Goal: Task Accomplishment & Management: Manage account settings

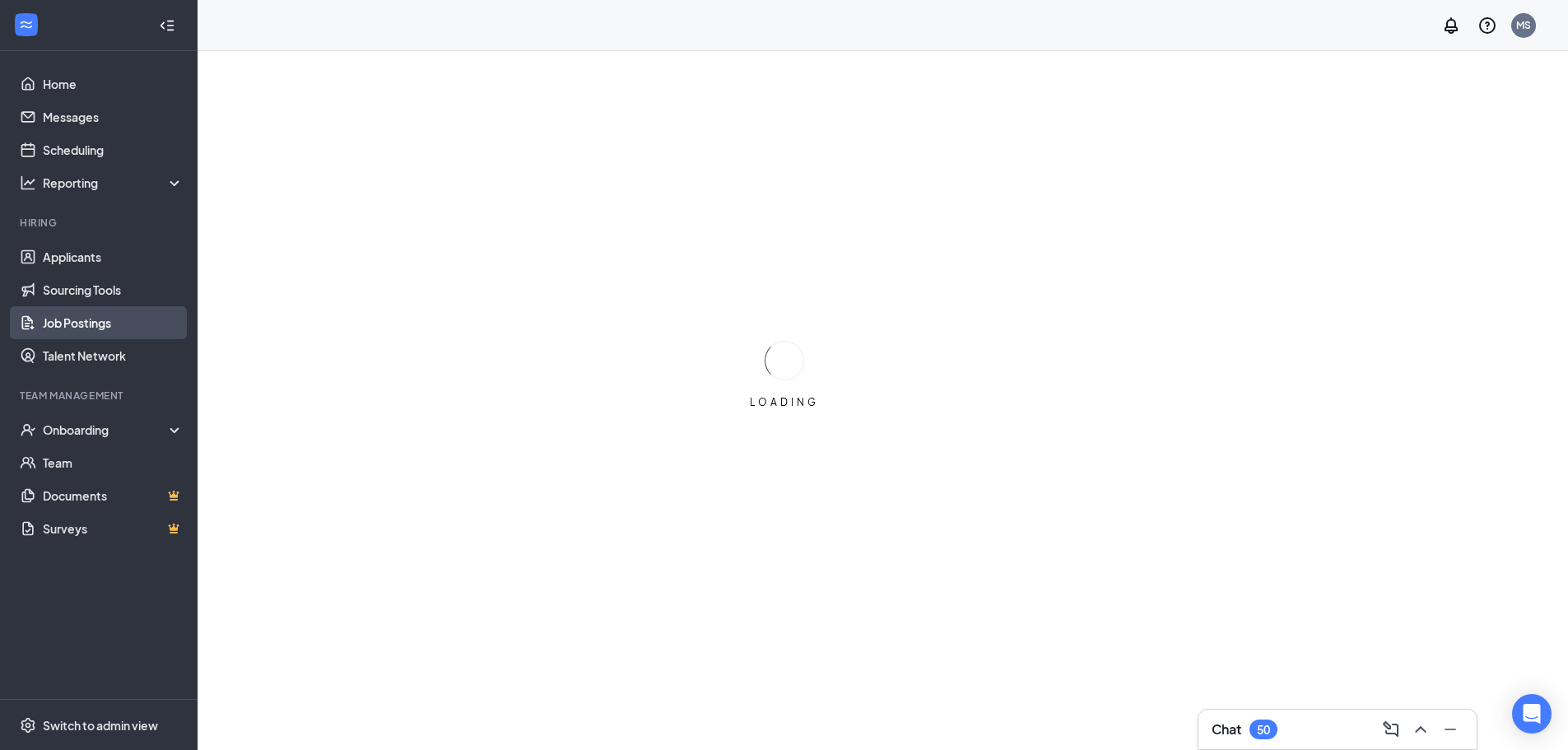
click at [88, 322] on link "Job Postings" at bounding box center [113, 322] width 141 height 33
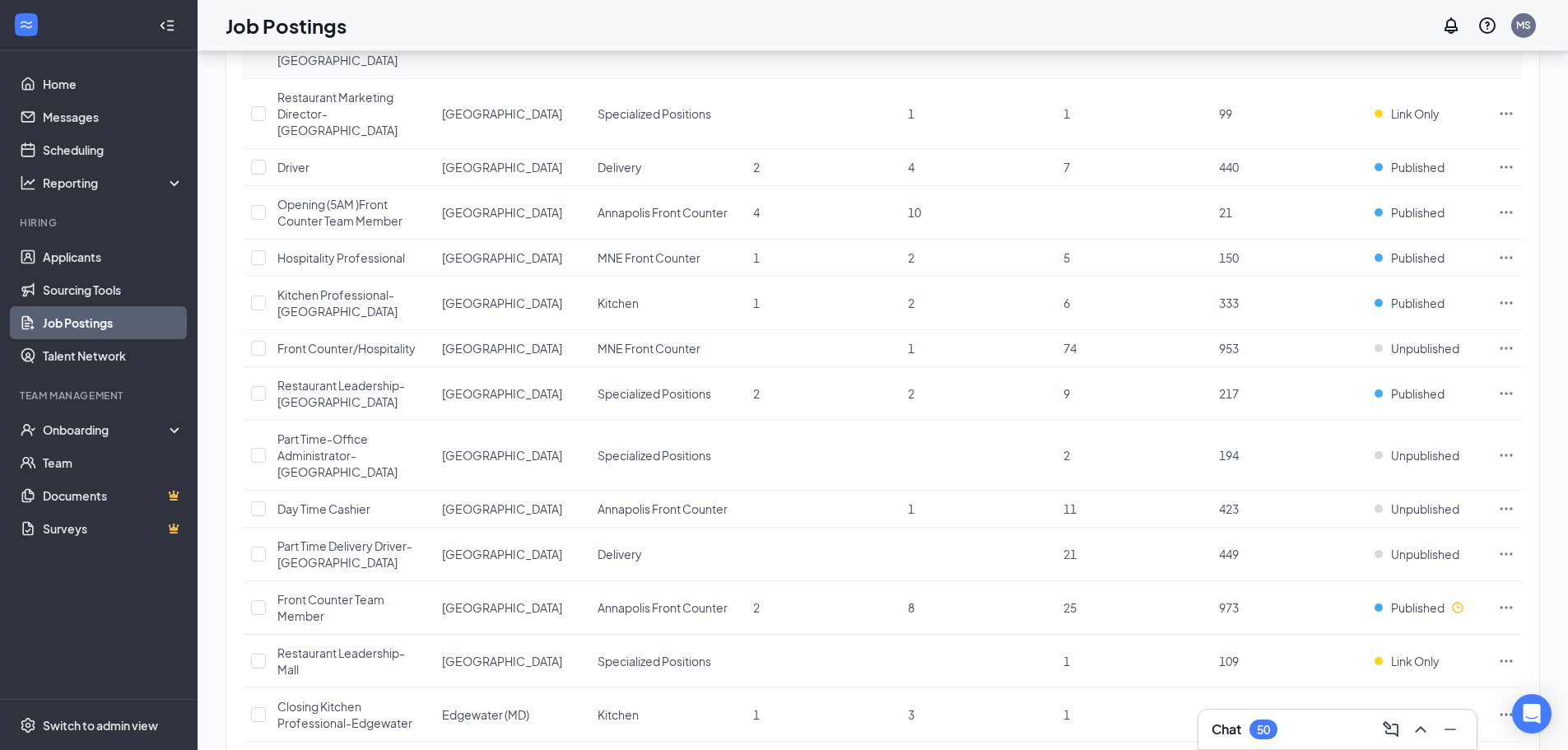
scroll to position [330, 0]
click at [1421, 595] on span "Published" at bounding box center [1417, 603] width 53 height 17
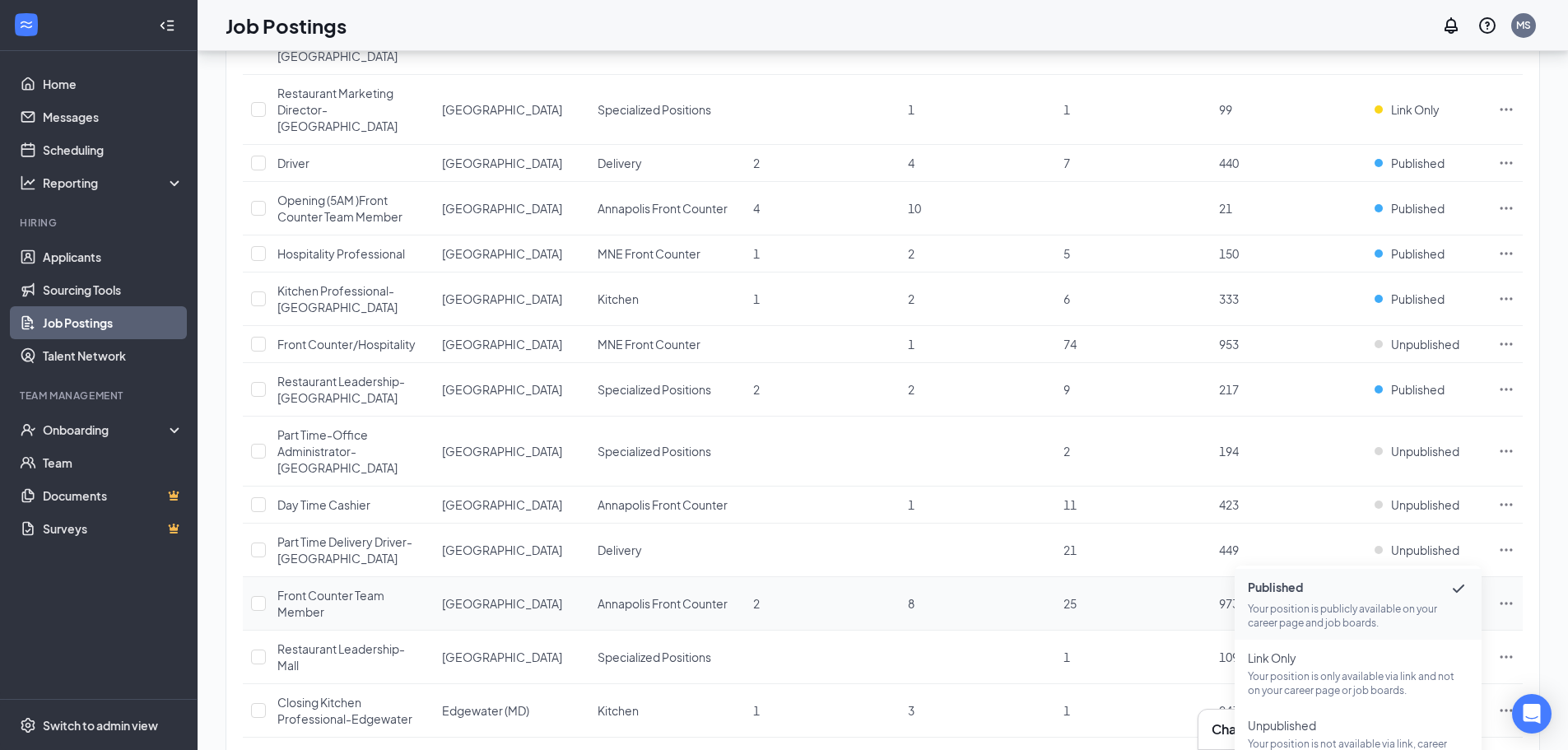
click at [1421, 595] on span "Published" at bounding box center [1417, 603] width 53 height 17
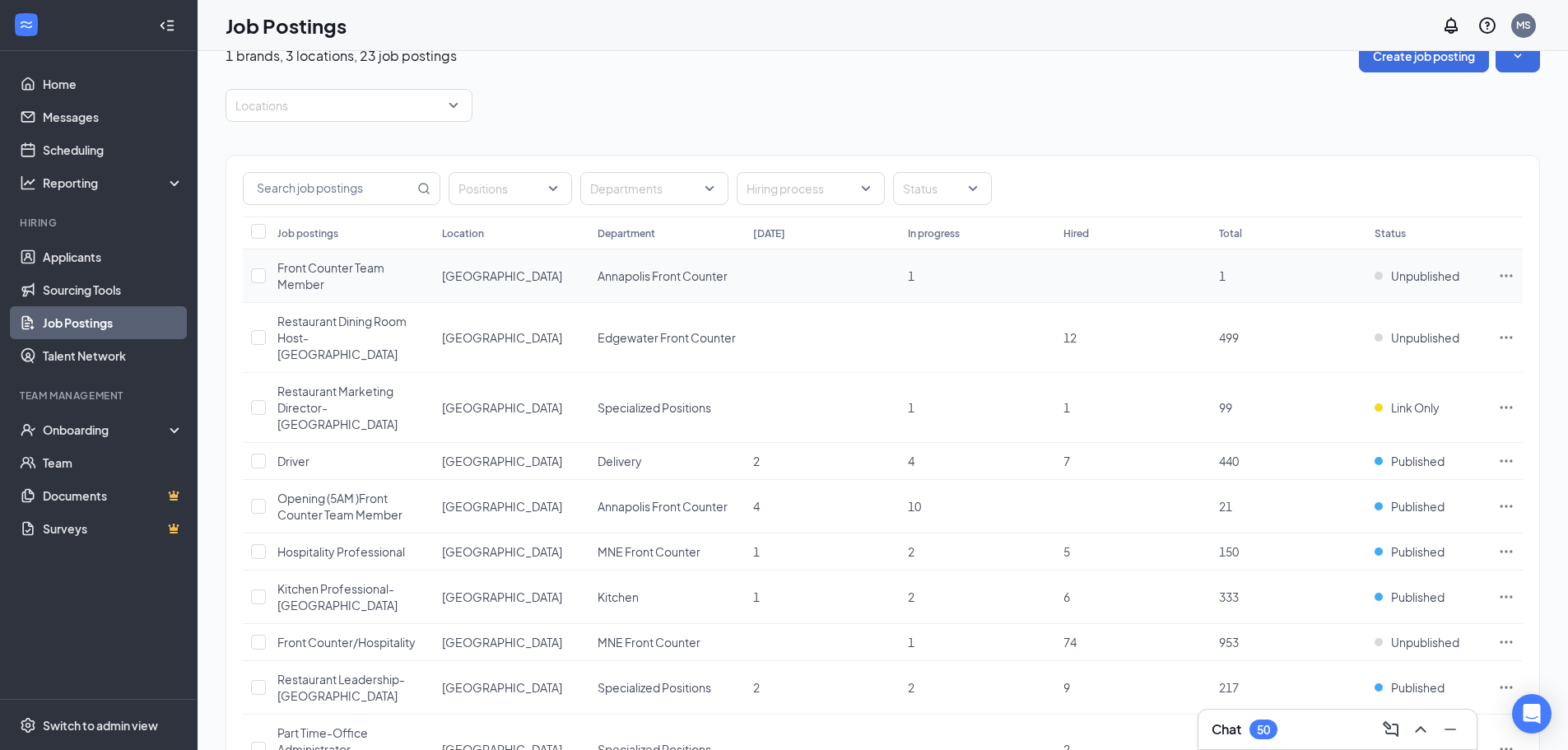
scroll to position [0, 0]
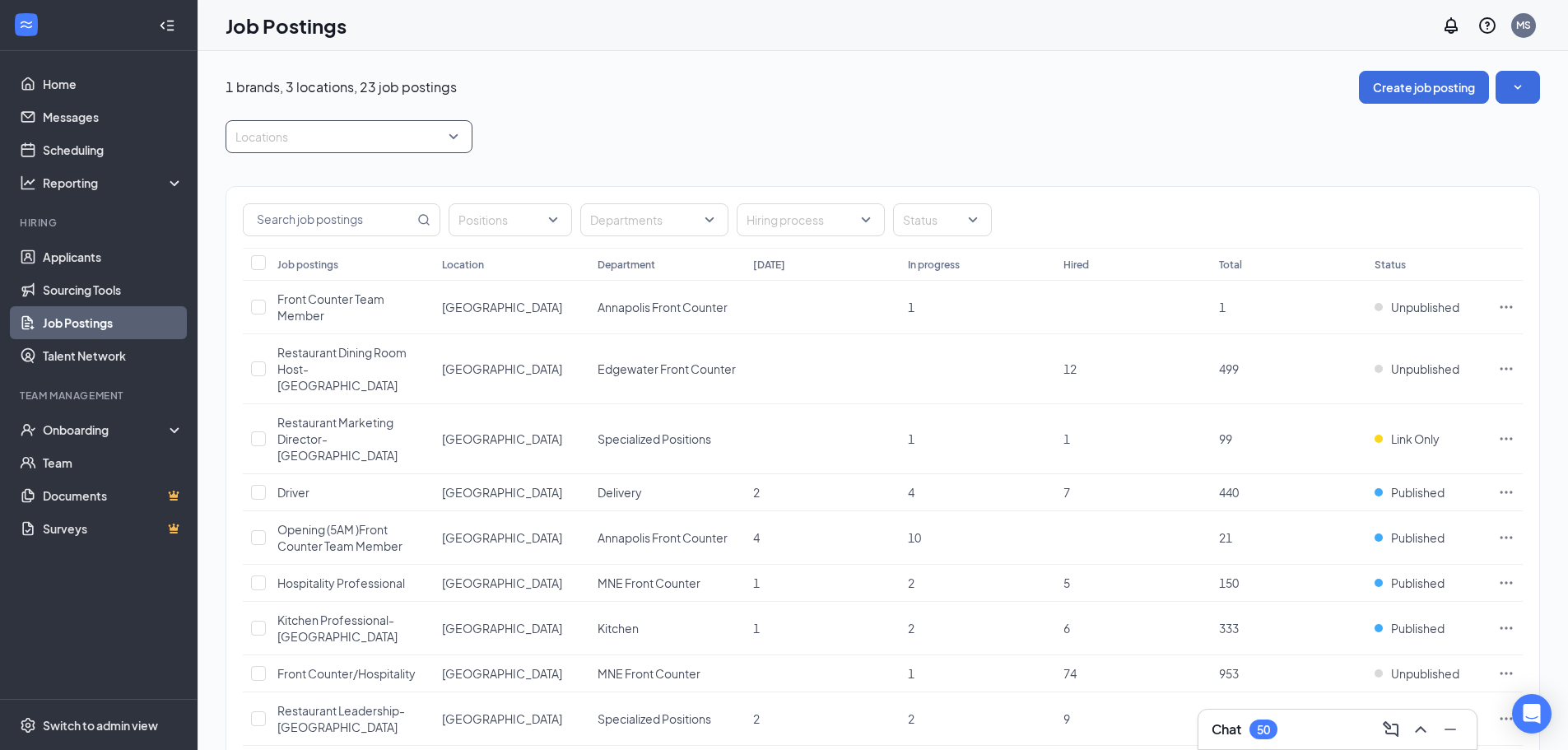
click at [317, 139] on div at bounding box center [340, 137] width 222 height 26
click at [319, 265] on div "Annapolis Mall" at bounding box center [322, 257] width 120 height 18
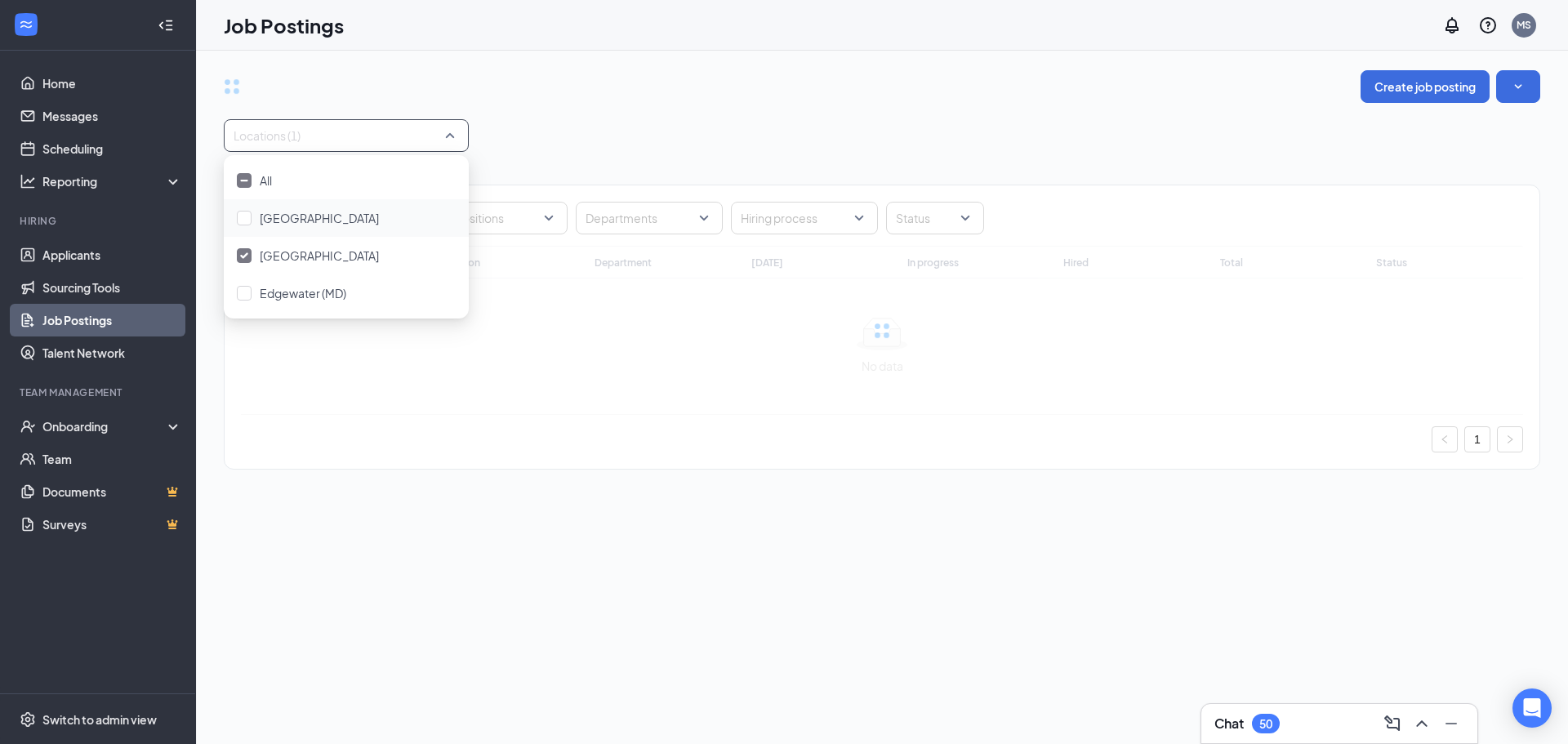
click at [654, 121] on div "Locations (1)" at bounding box center [882, 135] width 1316 height 33
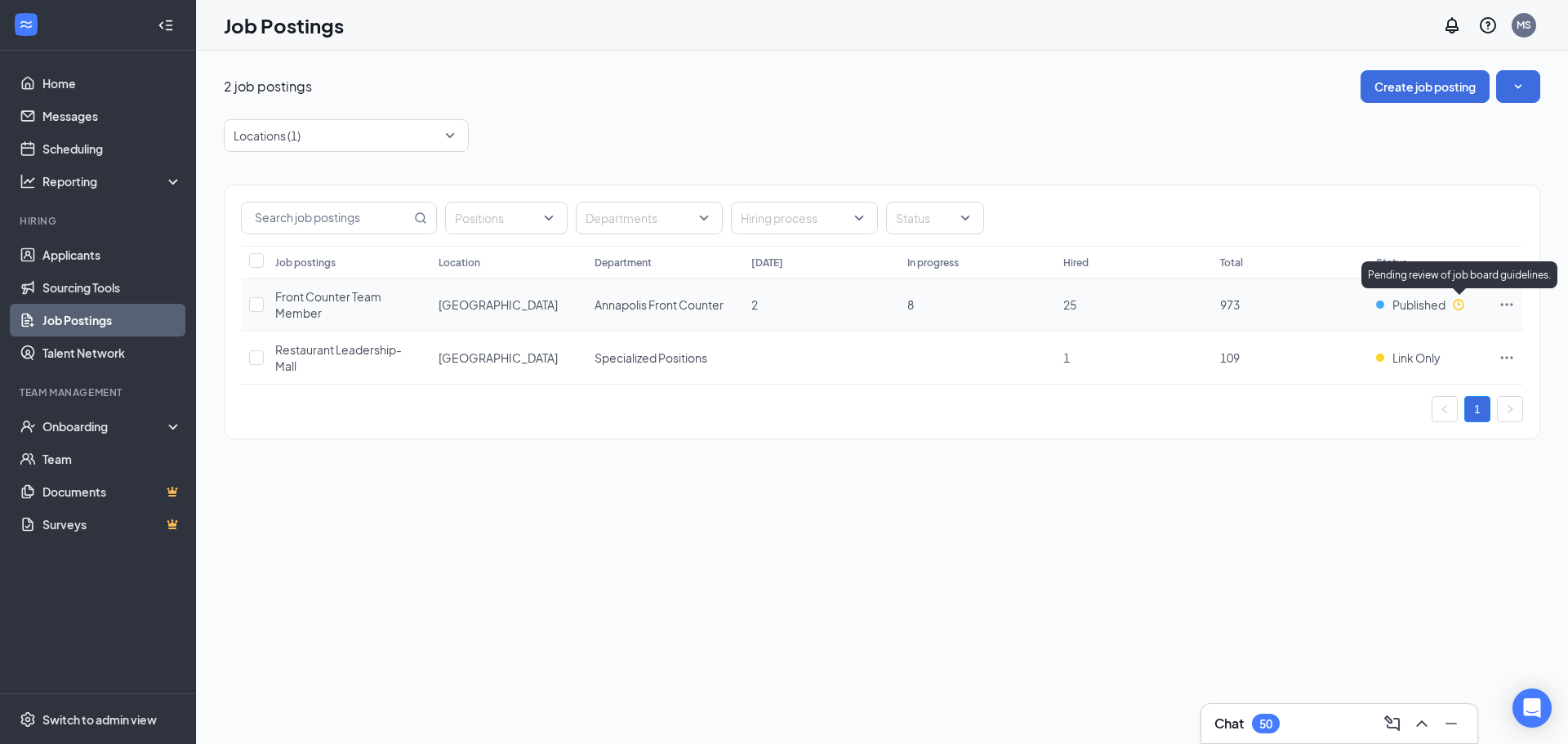
click at [1456, 310] on icon "Clock" at bounding box center [1458, 305] width 13 height 13
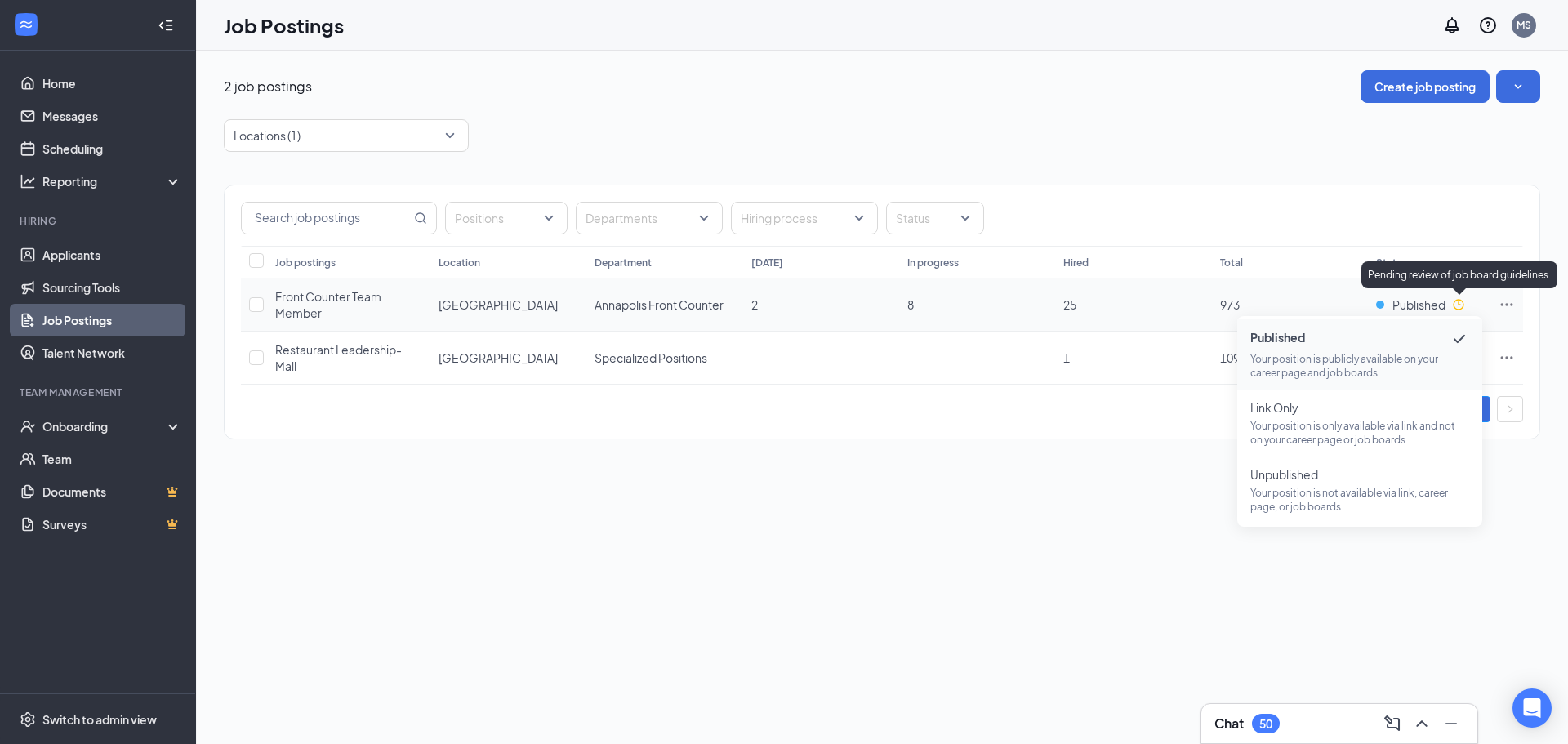
click at [1456, 310] on icon "Clock" at bounding box center [1458, 305] width 13 height 13
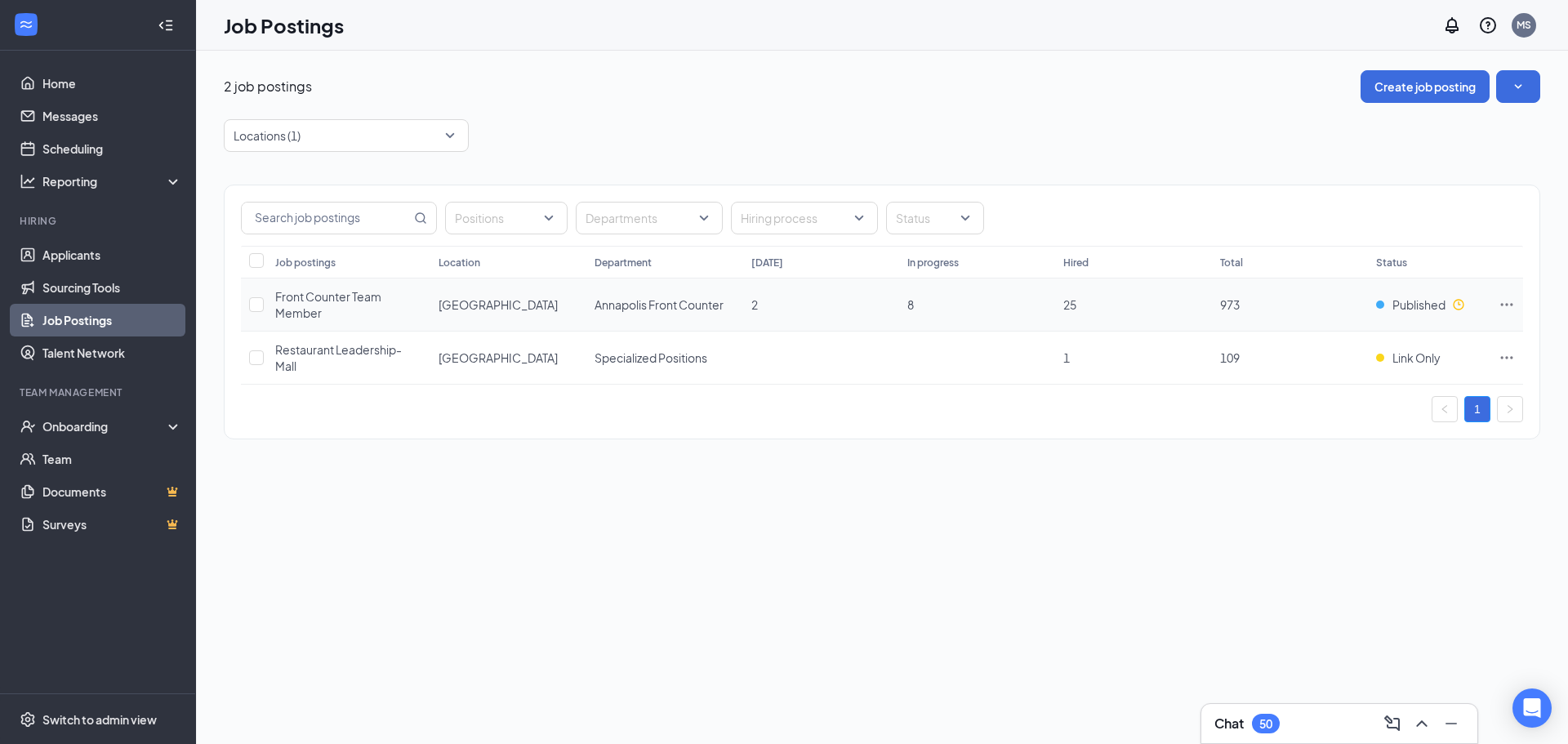
click at [333, 300] on span "Front Counter Team Member" at bounding box center [328, 304] width 106 height 31
click at [359, 135] on div at bounding box center [337, 136] width 220 height 26
click at [749, 115] on div "2 job postings Create job posting Locations (1) Positions Departments Hiring pr…" at bounding box center [882, 263] width 1316 height 385
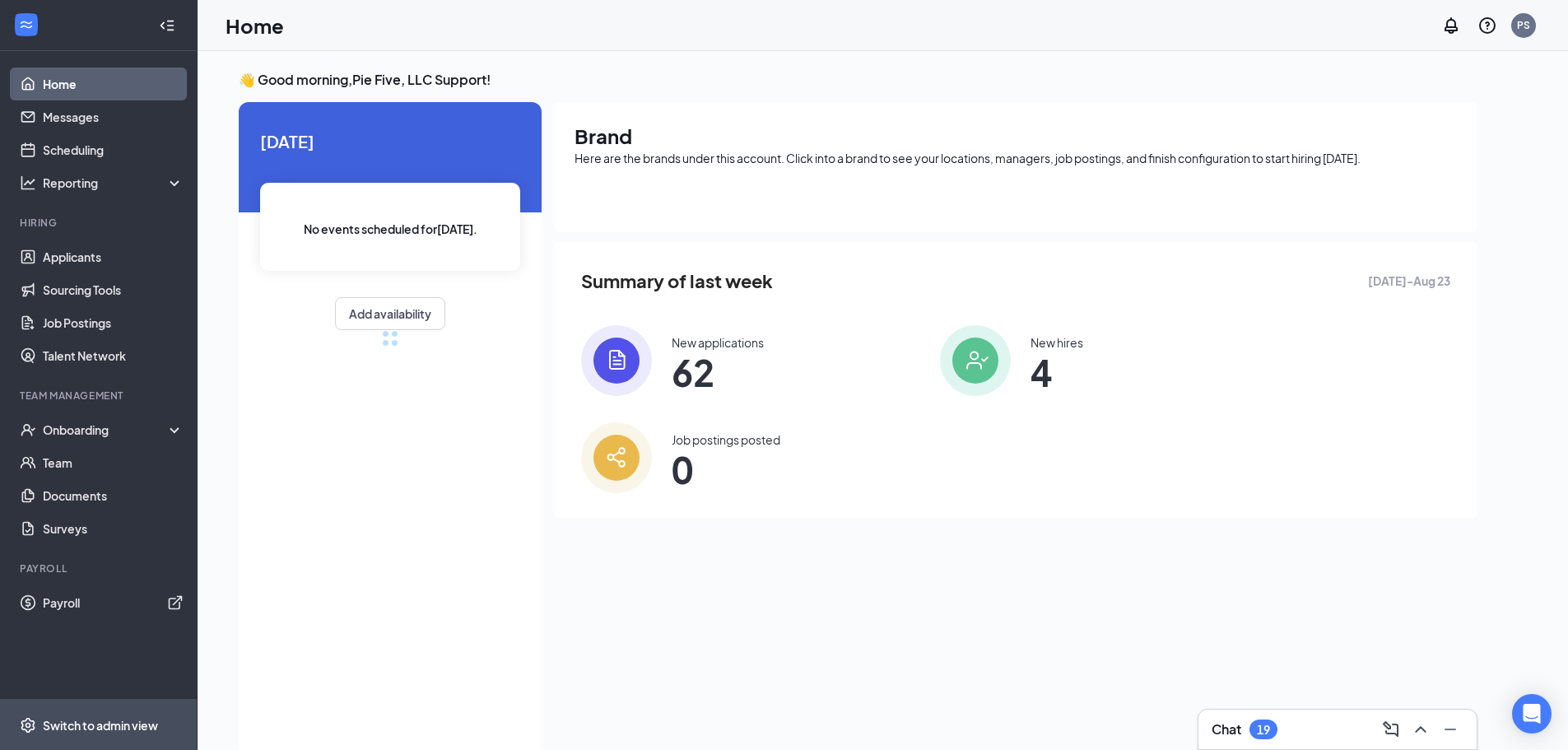
click at [98, 728] on div "Switch to admin view" at bounding box center [100, 726] width 115 height 17
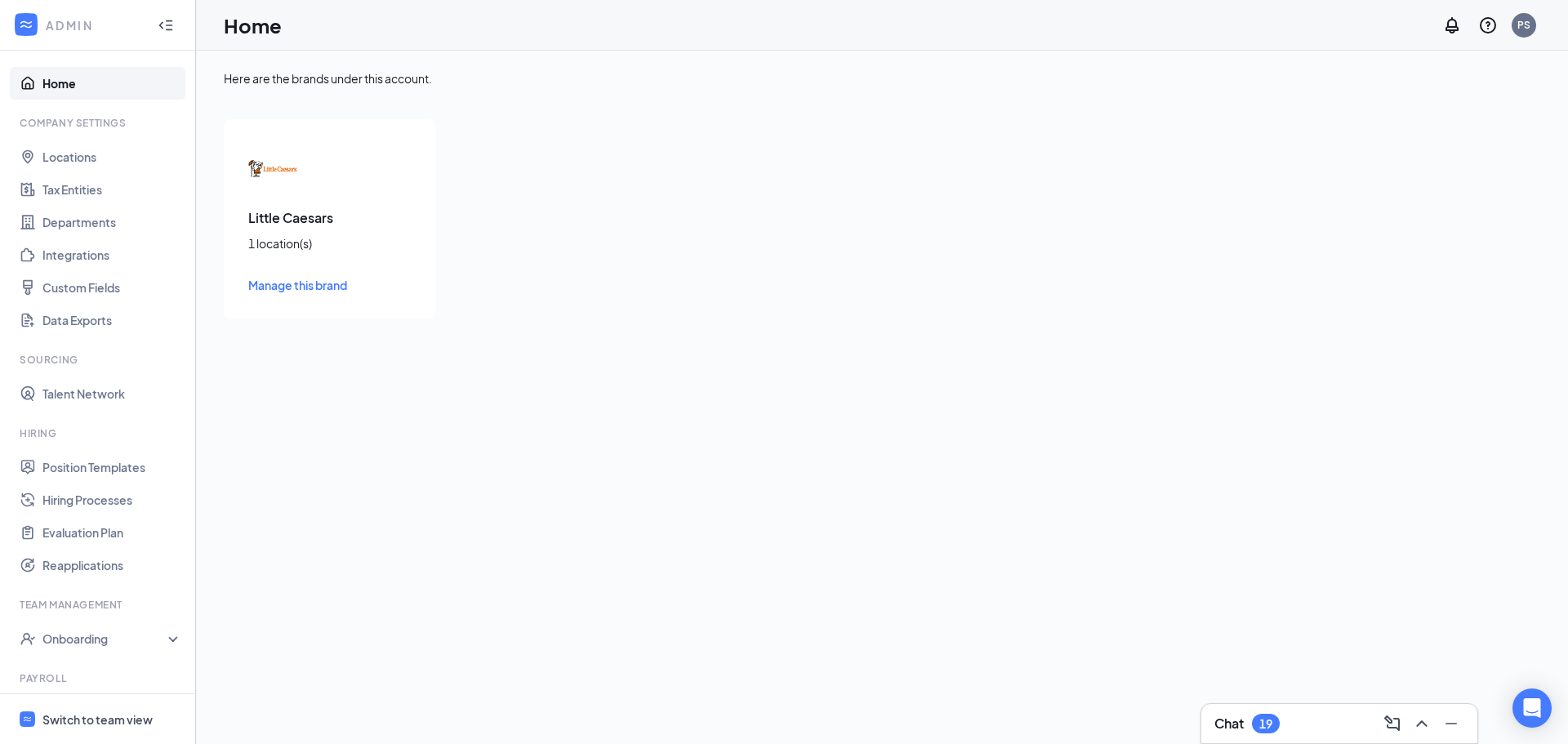
click at [67, 720] on div "Switch to team view" at bounding box center [98, 720] width 111 height 17
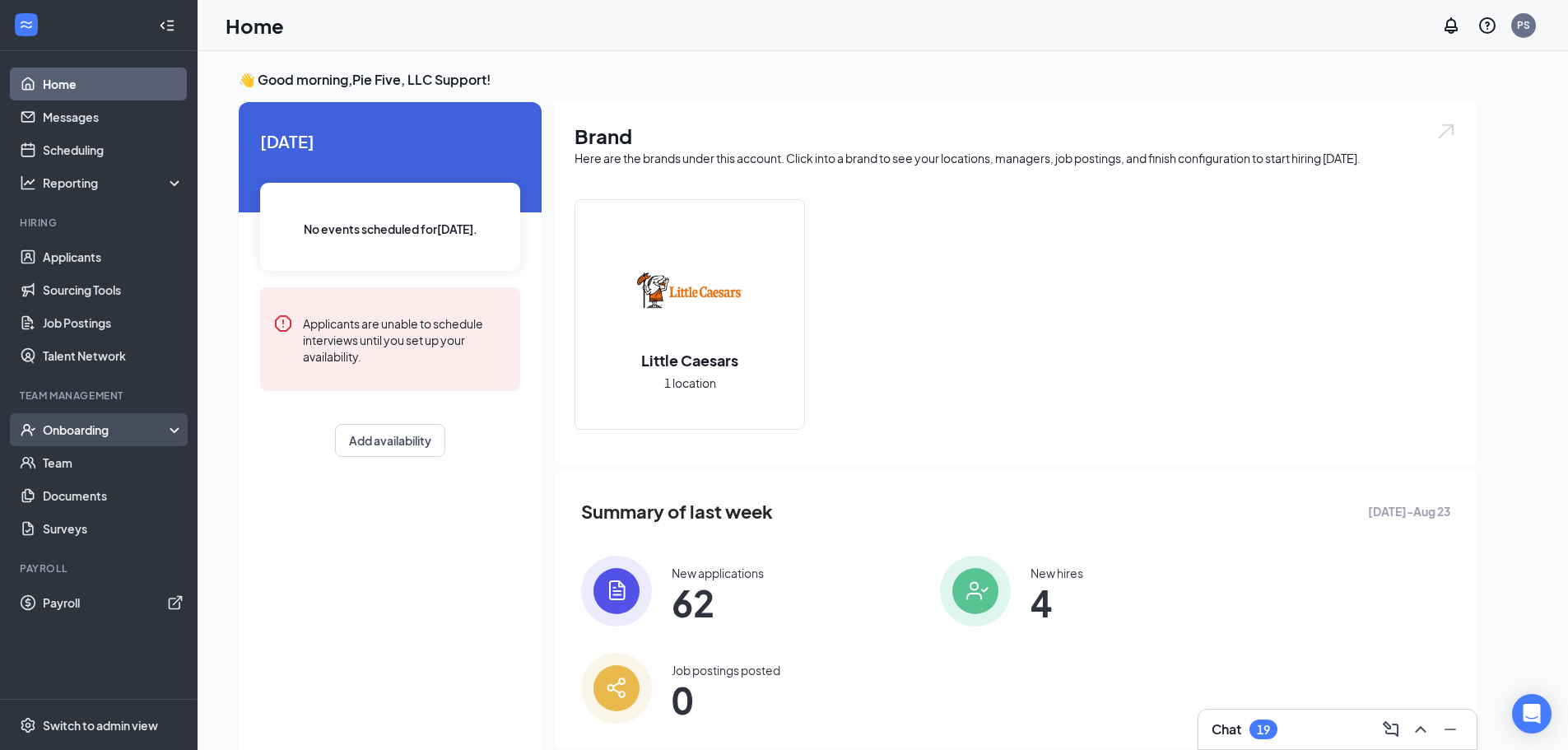
click at [118, 422] on div "Onboarding" at bounding box center [106, 430] width 126 height 17
click at [106, 527] on link "Onboarding Documents" at bounding box center [113, 528] width 141 height 33
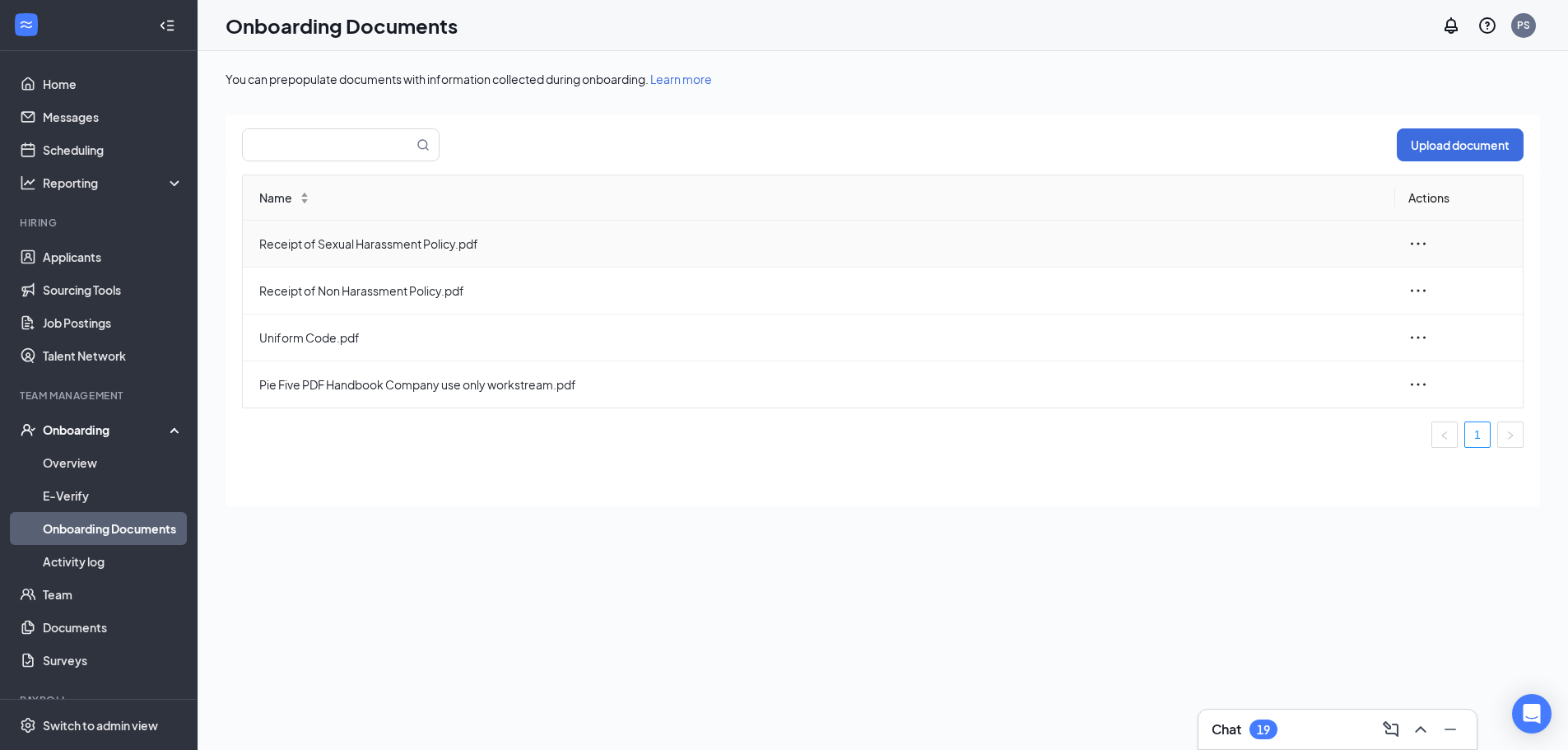
click at [1422, 243] on icon "ellipsis" at bounding box center [1418, 243] width 20 height 20
click at [1268, 319] on div "Edit" at bounding box center [1329, 317] width 178 height 20
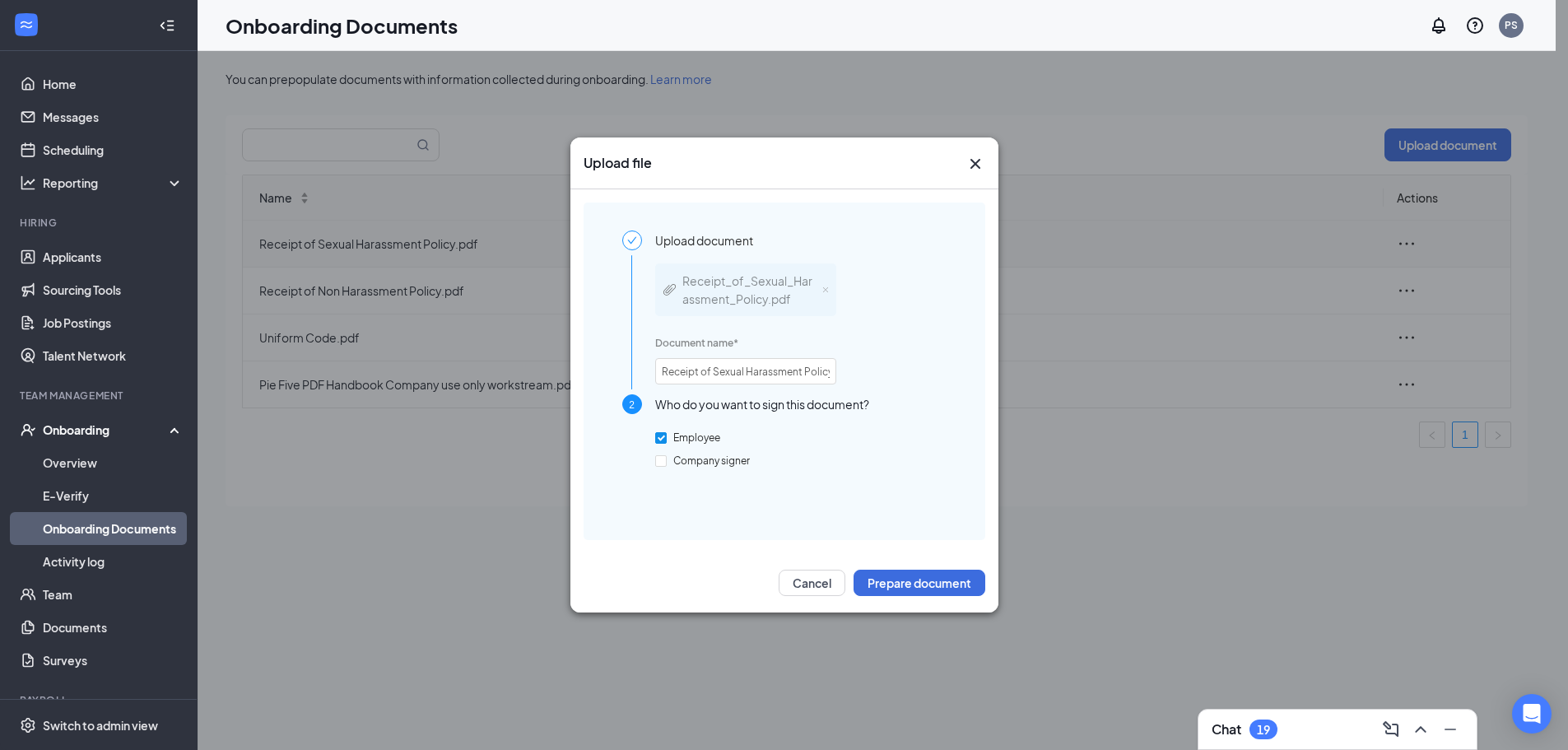
click at [981, 169] on icon "Cross" at bounding box center [975, 163] width 20 height 20
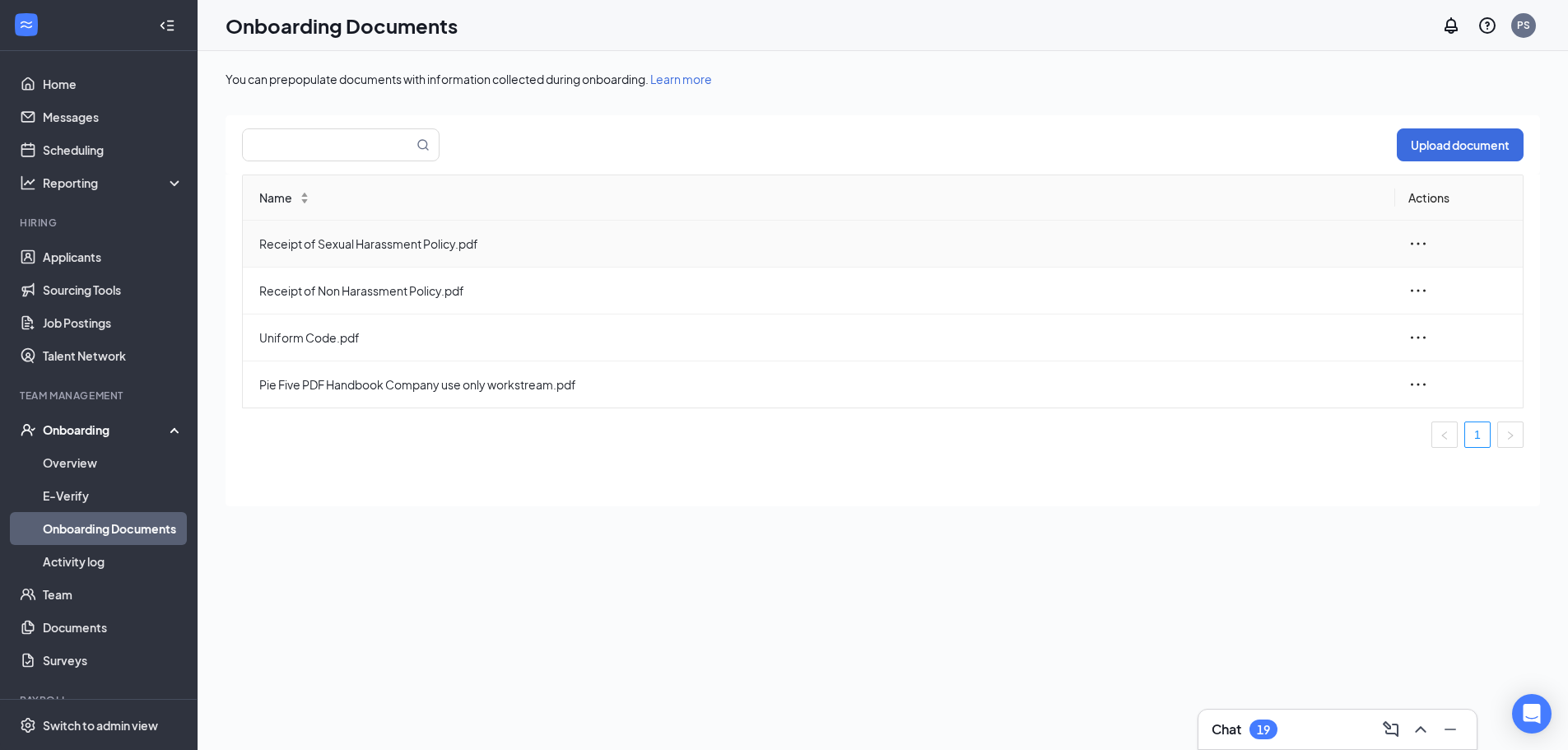
click at [1413, 239] on icon "ellipsis" at bounding box center [1418, 243] width 20 height 20
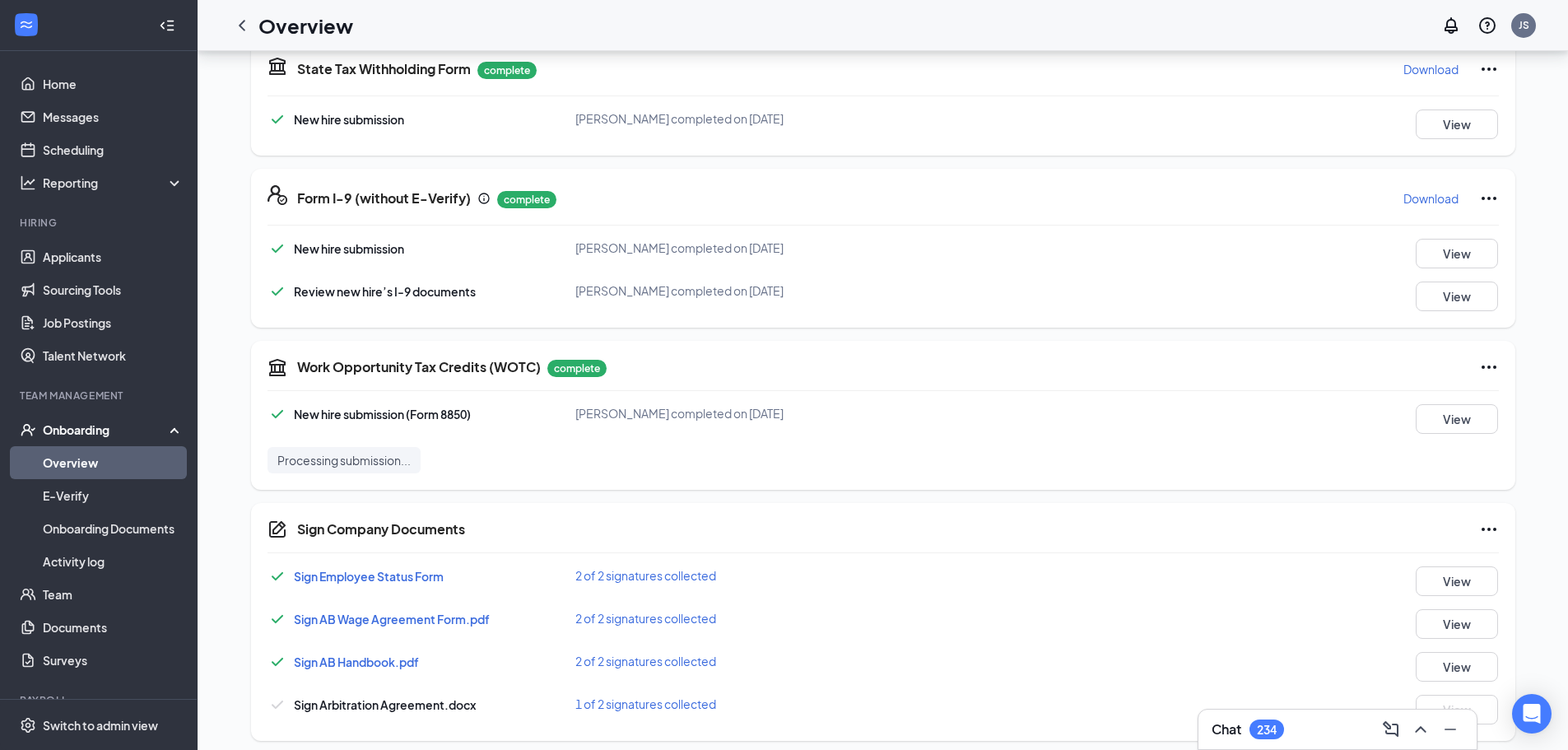
scroll to position [530, 0]
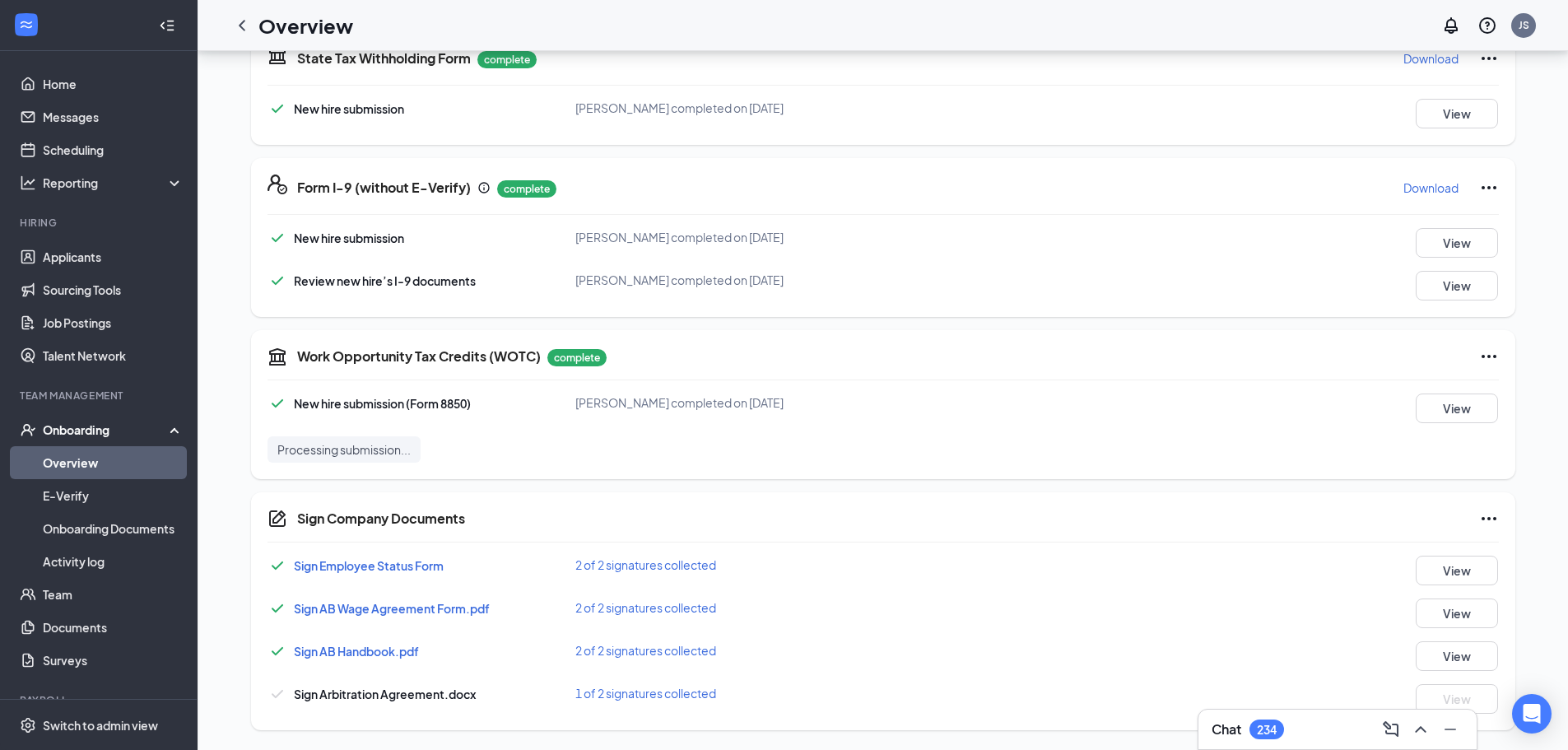
click at [629, 693] on span "1 of 2 signatures collected" at bounding box center [645, 693] width 141 height 15
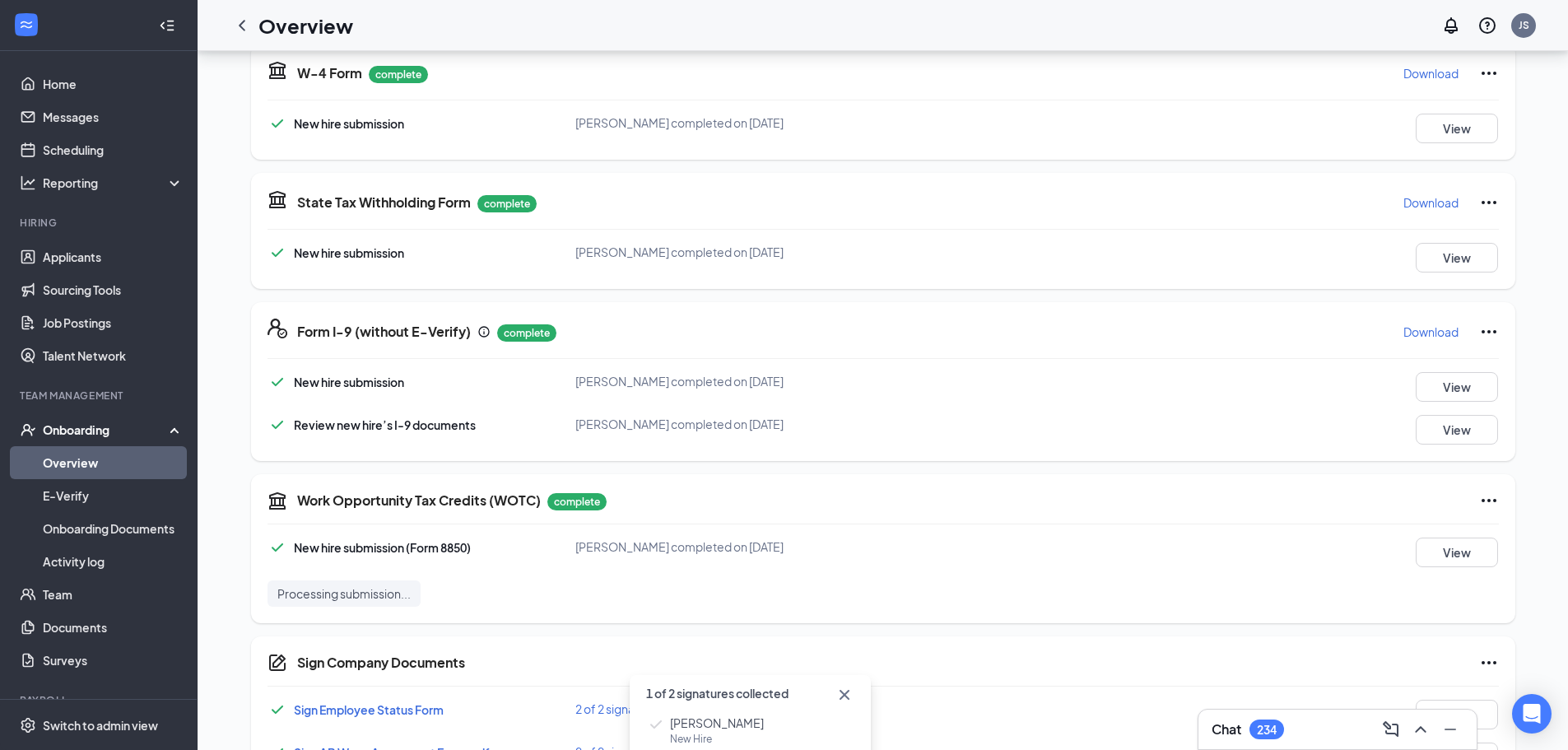
scroll to position [0, 0]
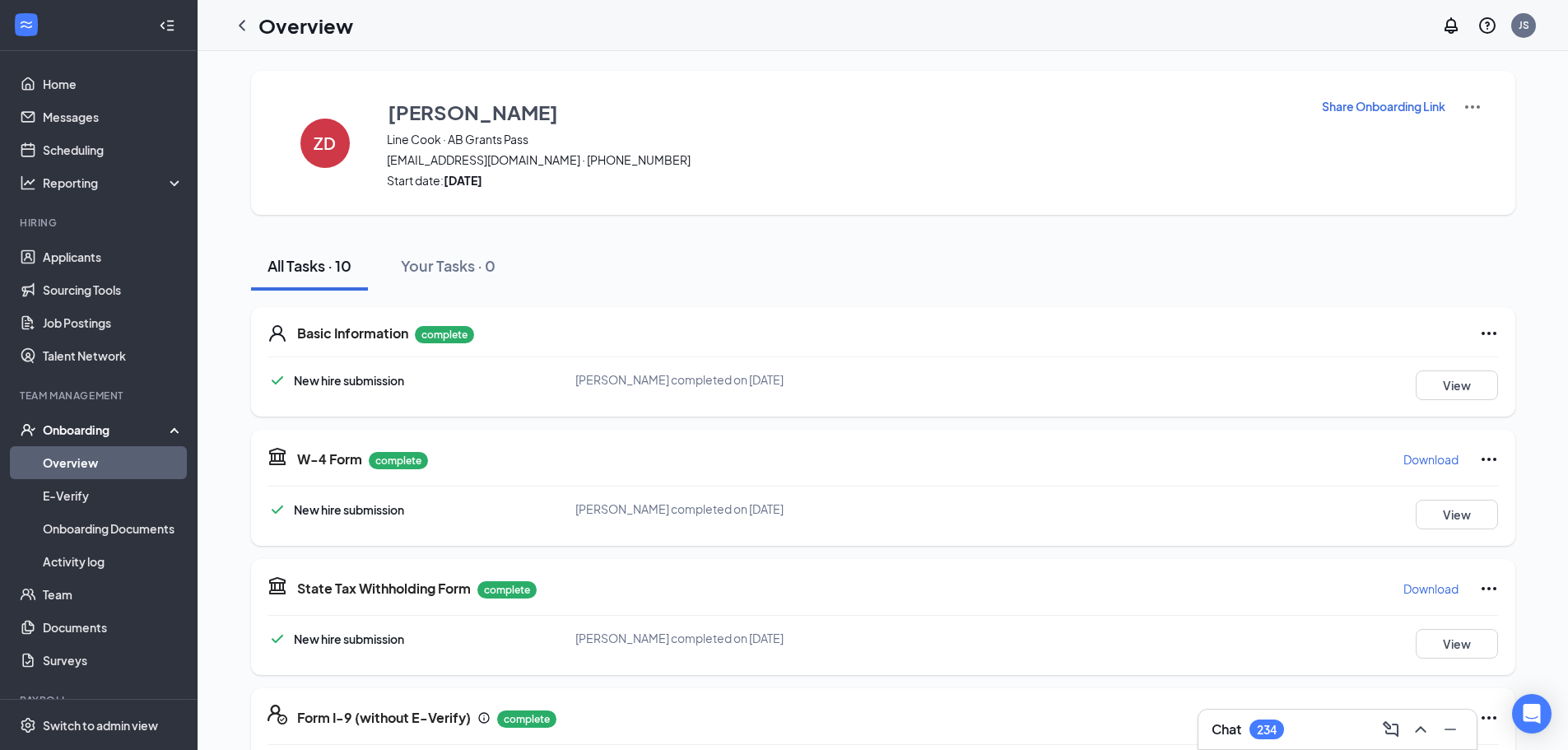
click at [1473, 107] on img at bounding box center [1472, 107] width 20 height 20
click at [1466, 141] on span "View details" at bounding box center [1472, 136] width 65 height 18
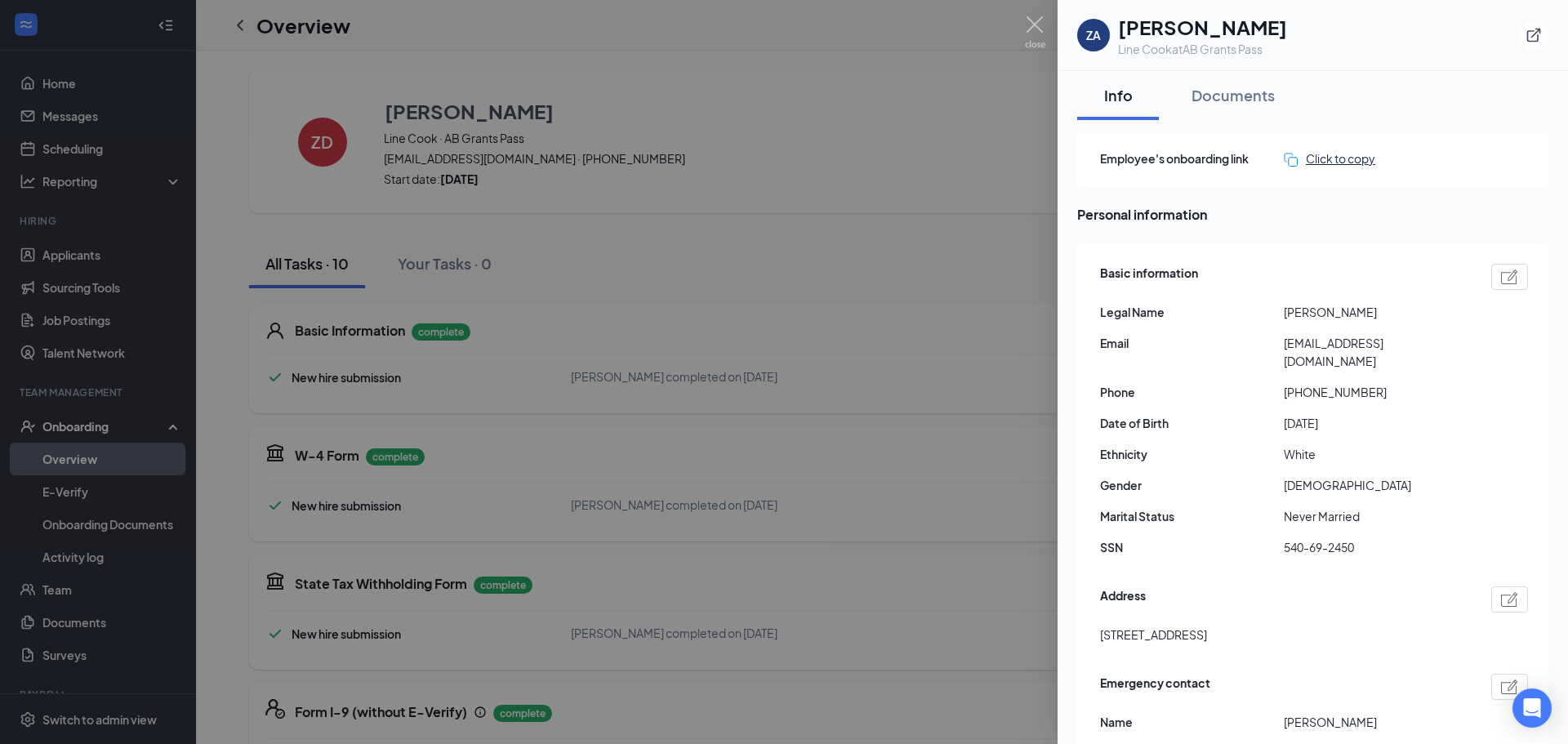
click at [1354, 154] on div "Click to copy" at bounding box center [1329, 158] width 91 height 18
click at [725, 172] on div at bounding box center [784, 372] width 1568 height 744
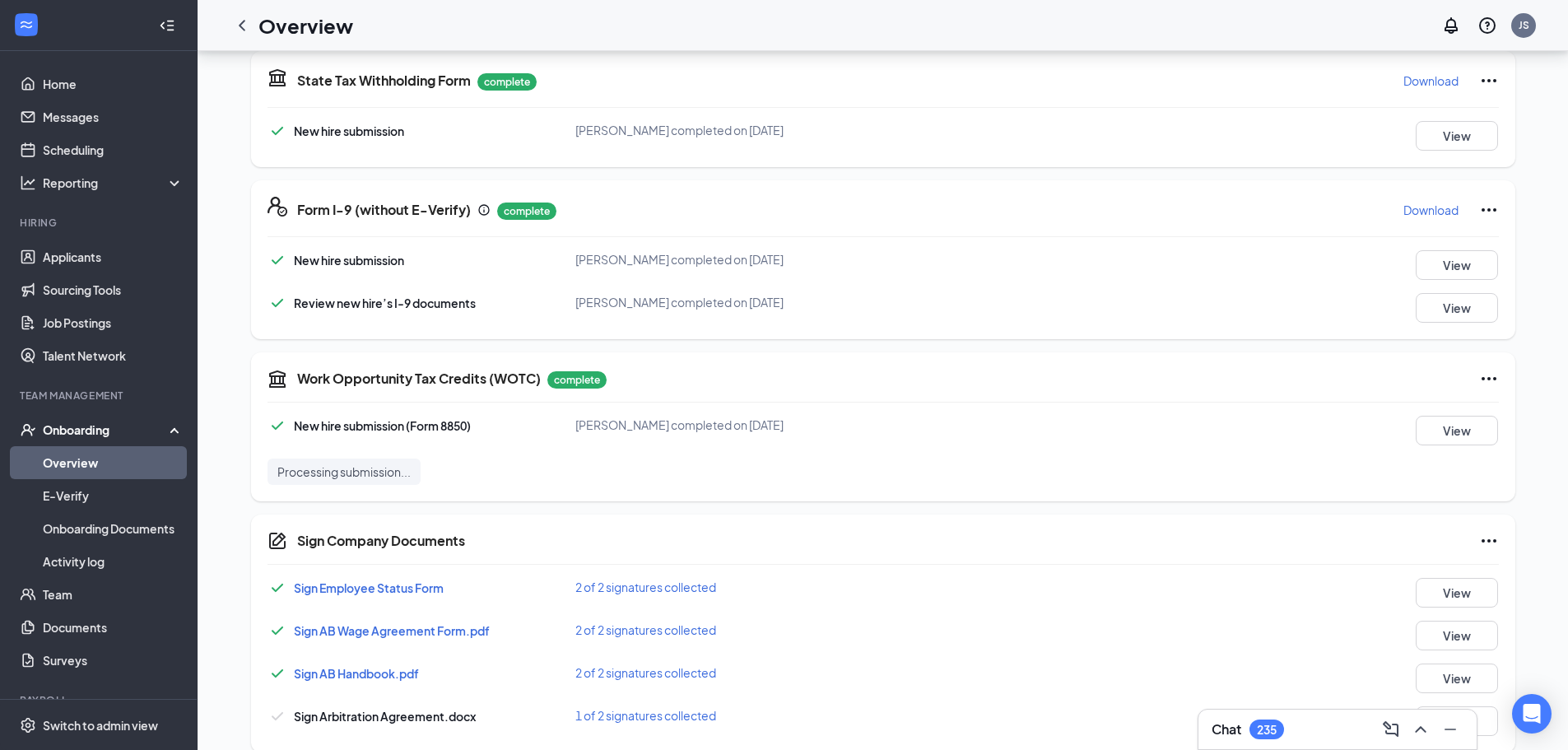
scroll to position [530, 0]
